Goal: Check status: Check status

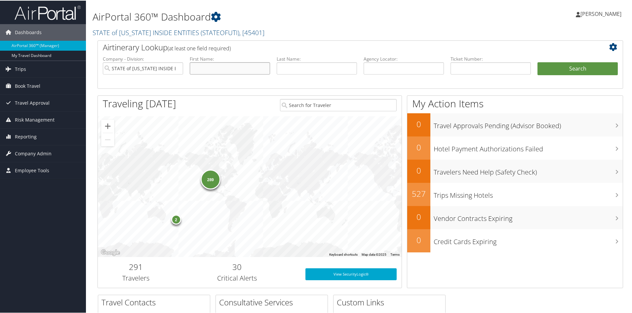
click at [224, 65] on input "text" at bounding box center [230, 68] width 80 height 12
type input "Molly"
type input "Warner"
click at [552, 71] on button "Search" at bounding box center [578, 68] width 80 height 13
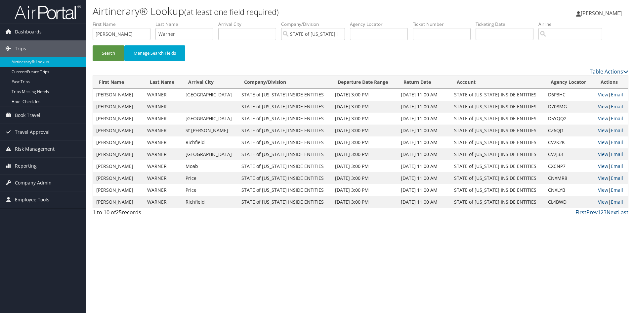
click at [601, 108] on link "View" at bounding box center [603, 106] width 10 height 6
click at [613, 210] on link "Next" at bounding box center [613, 211] width 12 height 7
click at [599, 107] on link "View" at bounding box center [603, 106] width 10 height 6
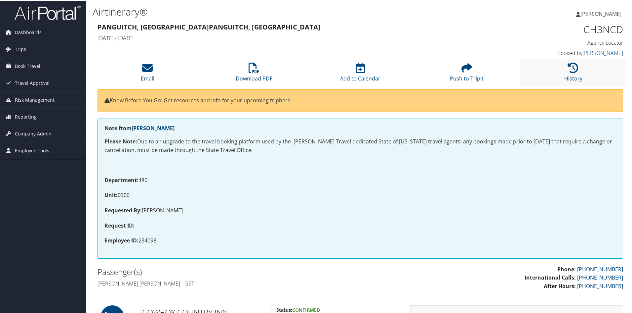
click at [578, 71] on li "History" at bounding box center [573, 72] width 106 height 27
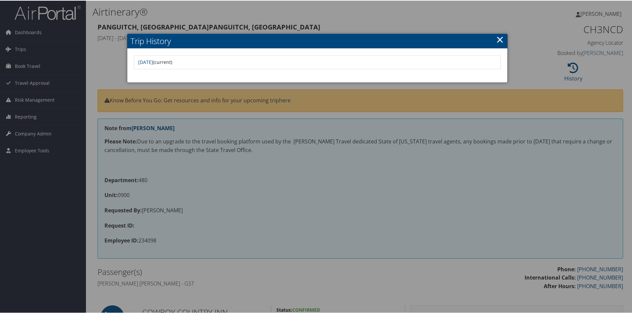
click at [498, 38] on link "×" at bounding box center [500, 38] width 8 height 13
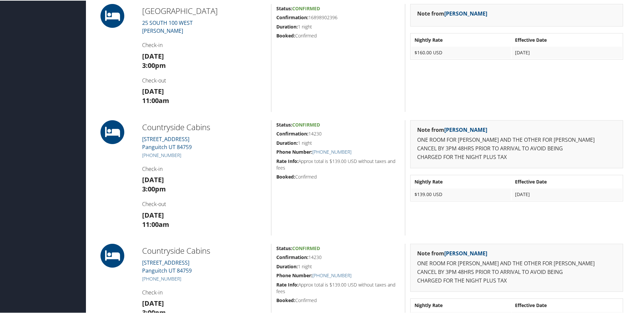
scroll to position [605, 0]
